Goal: Task Accomplishment & Management: Manage account settings

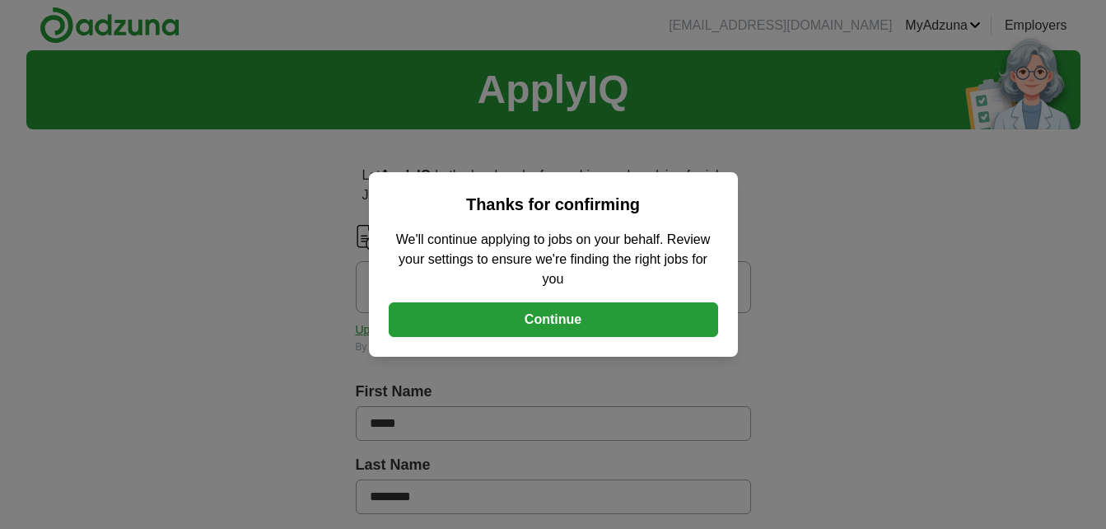
click at [586, 313] on button "Continue" at bounding box center [553, 319] width 329 height 35
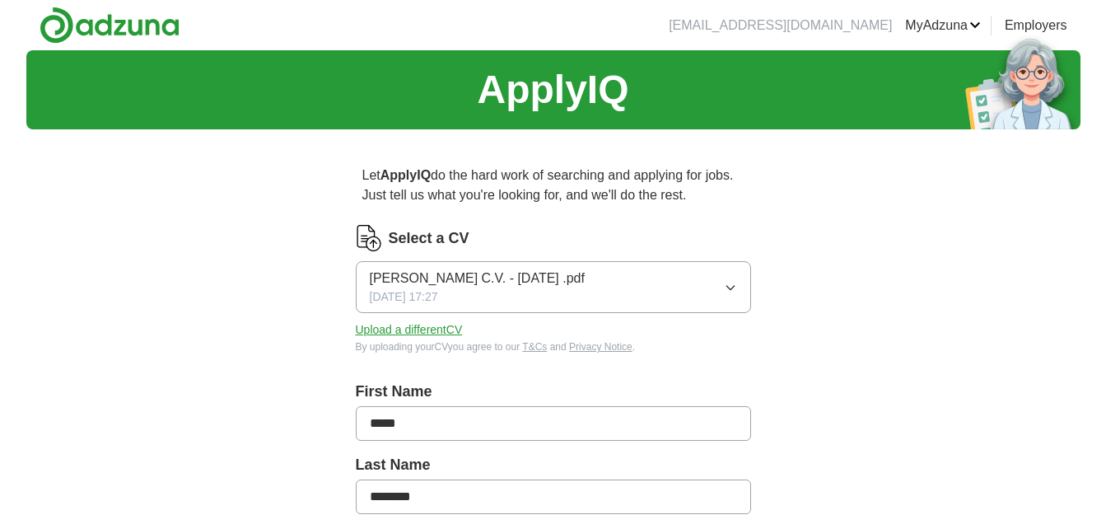
click at [732, 284] on icon "button" at bounding box center [730, 287] width 13 height 13
click at [418, 329] on button "Upload a different CV" at bounding box center [409, 329] width 107 height 17
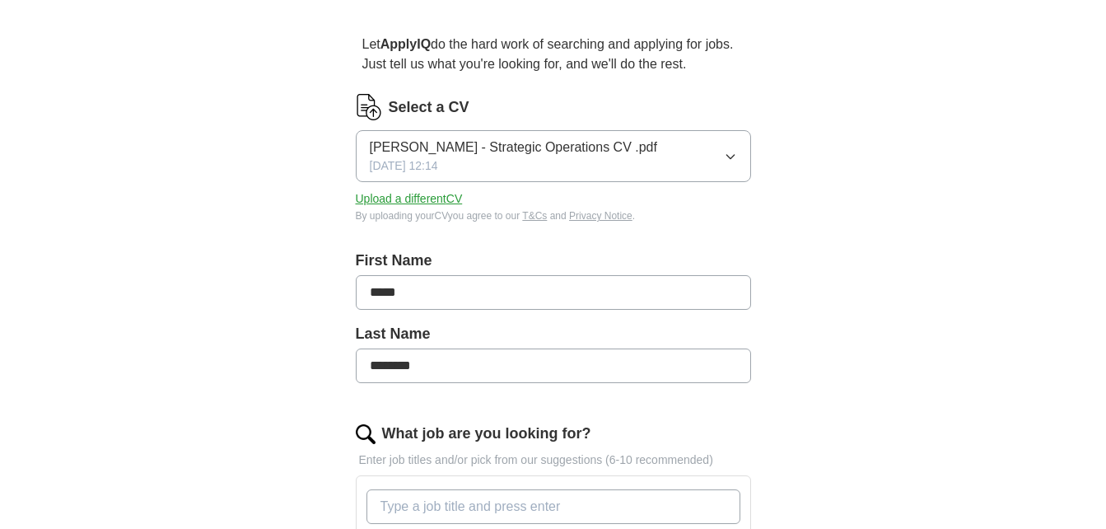
scroll to position [247, 0]
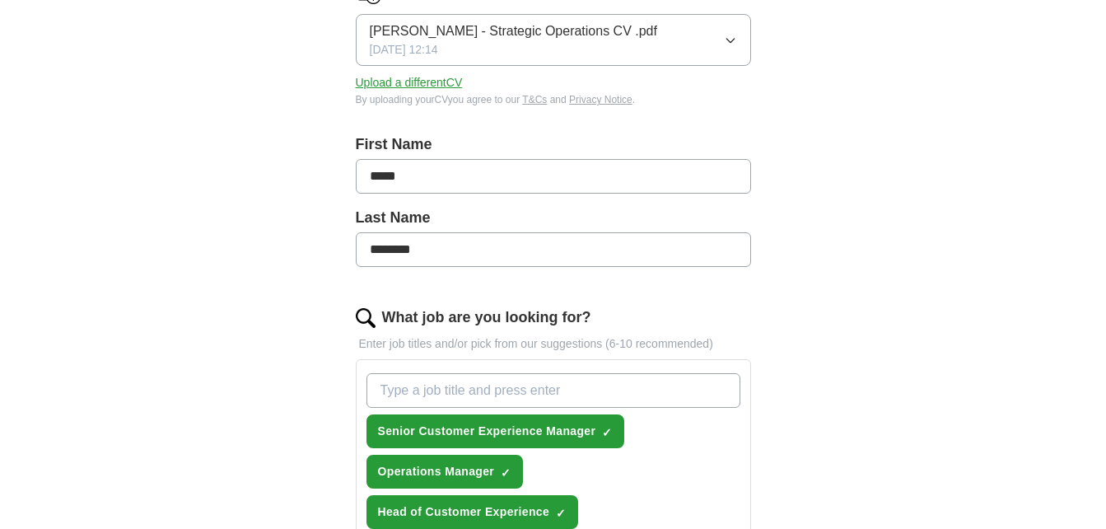
click at [469, 387] on input "What job are you looking for?" at bounding box center [554, 390] width 374 height 35
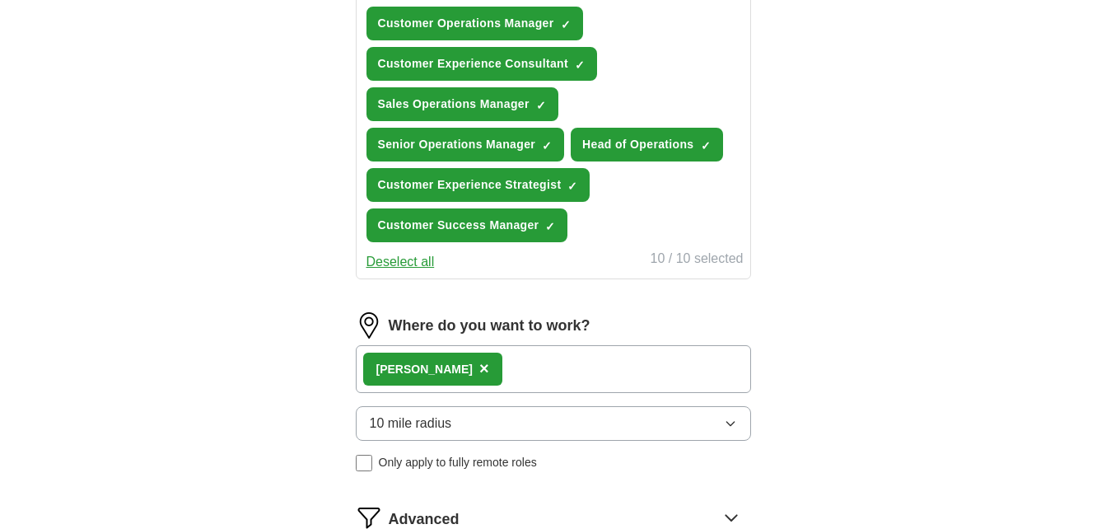
scroll to position [824, 0]
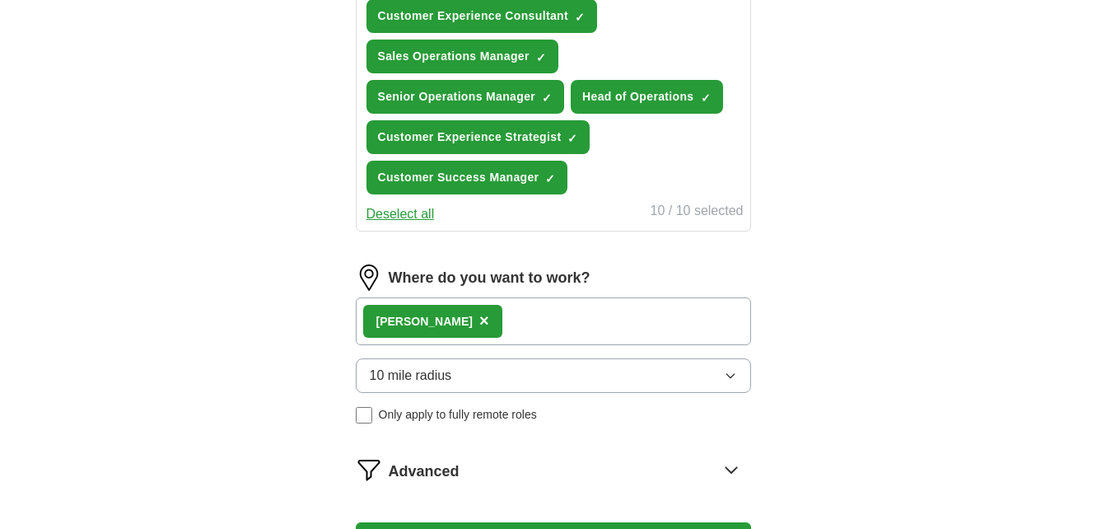
click at [734, 376] on icon "button" at bounding box center [730, 375] width 13 height 13
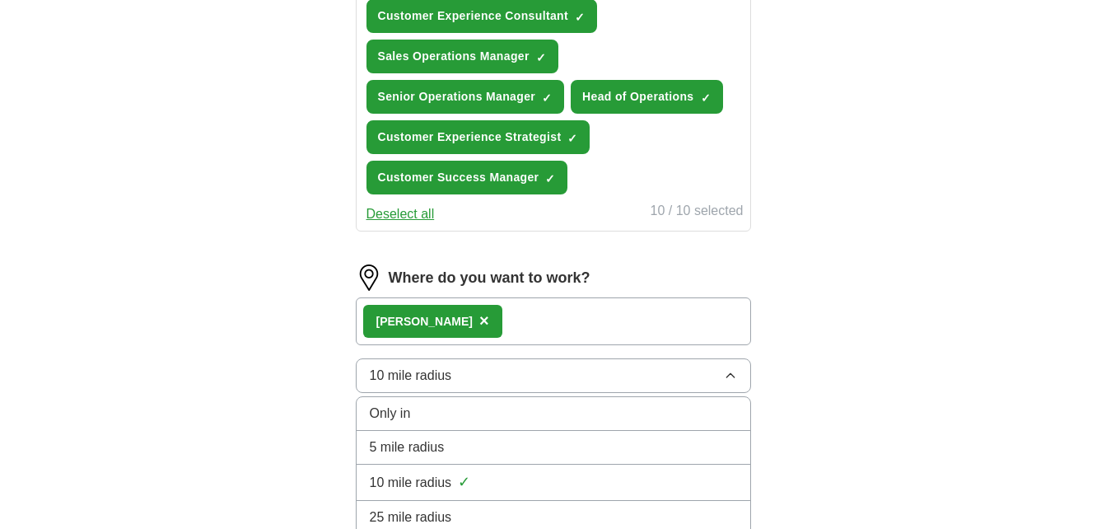
click at [465, 481] on span "✓" at bounding box center [464, 482] width 12 height 22
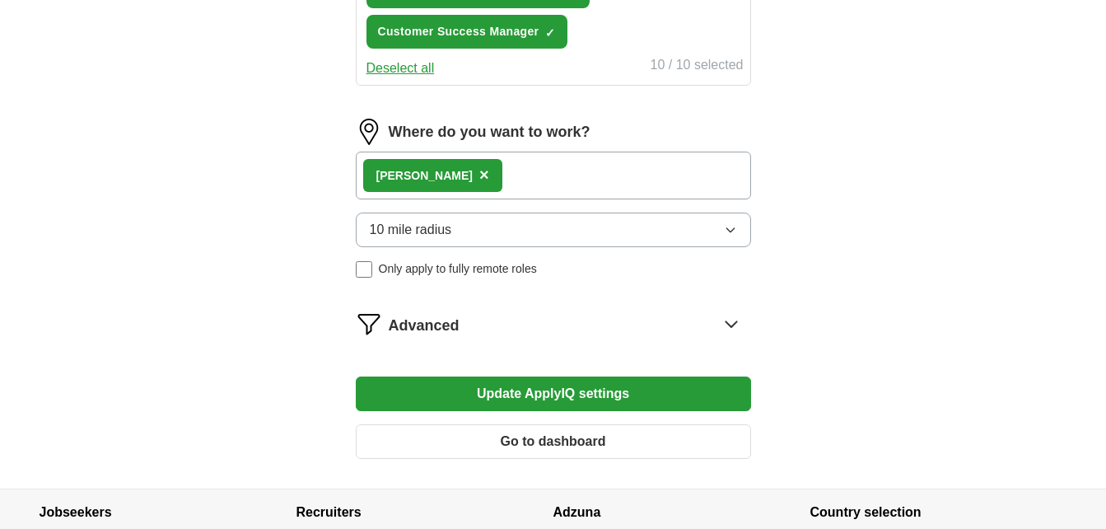
scroll to position [988, 0]
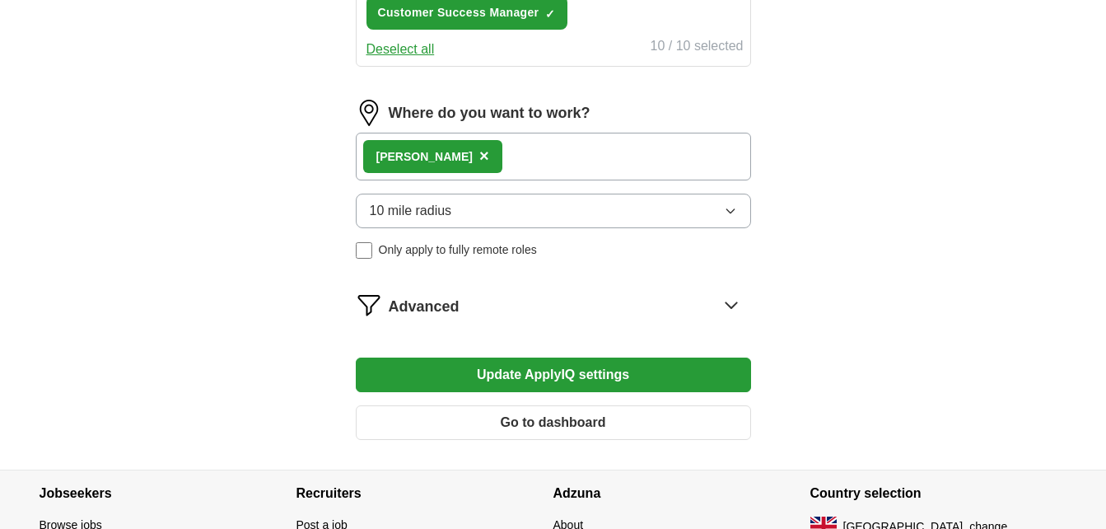
click at [475, 378] on button "Update ApplyIQ settings" at bounding box center [553, 374] width 395 height 35
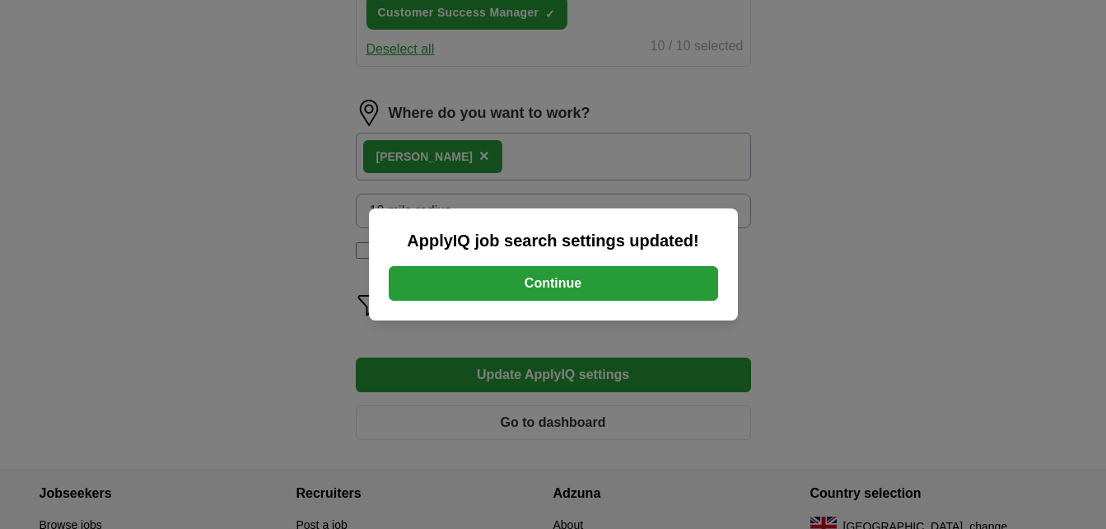
click at [666, 274] on button "Continue" at bounding box center [553, 283] width 329 height 35
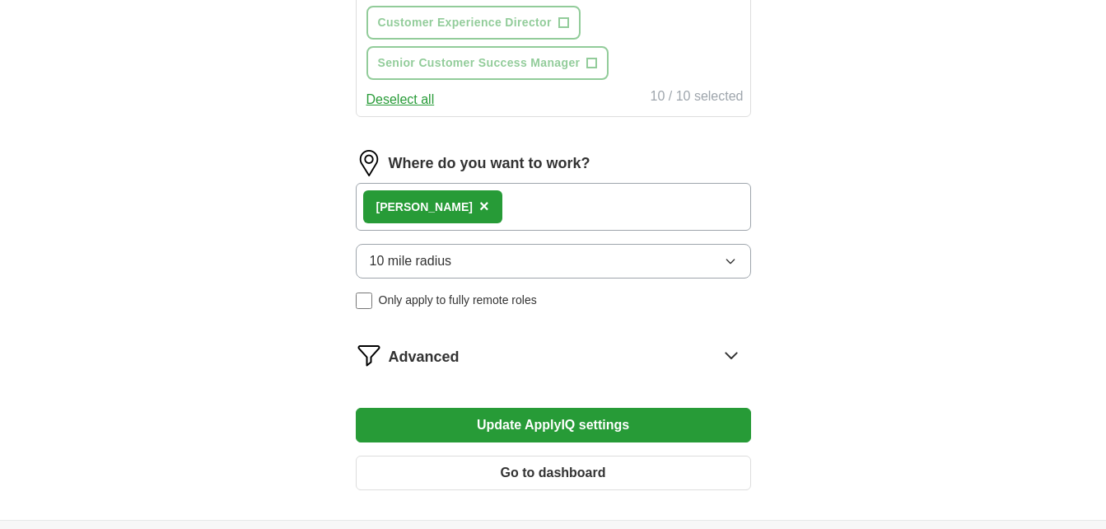
scroll to position [1067, 0]
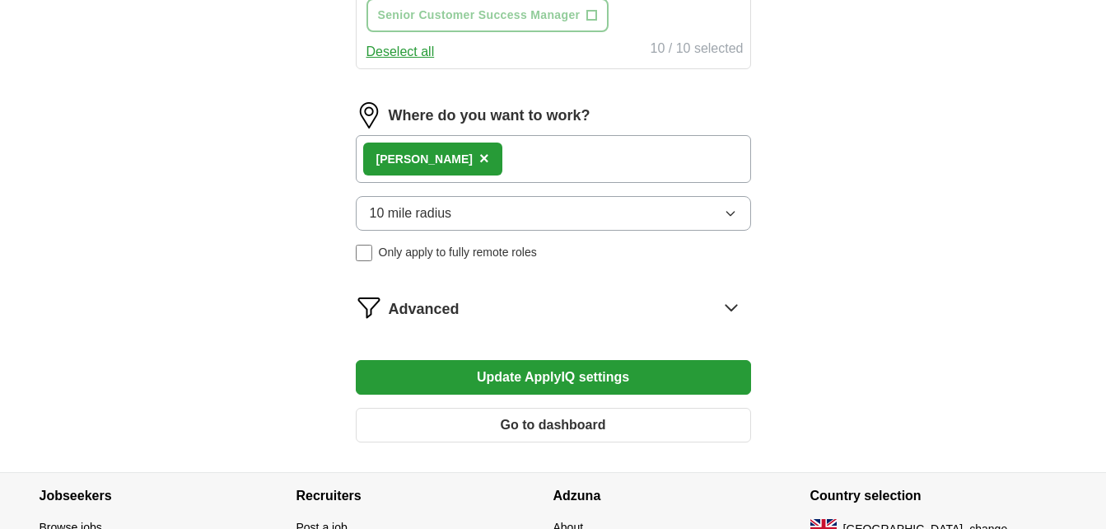
click at [509, 415] on button "Go to dashboard" at bounding box center [553, 425] width 395 height 35
